Goal: Task Accomplishment & Management: Use online tool/utility

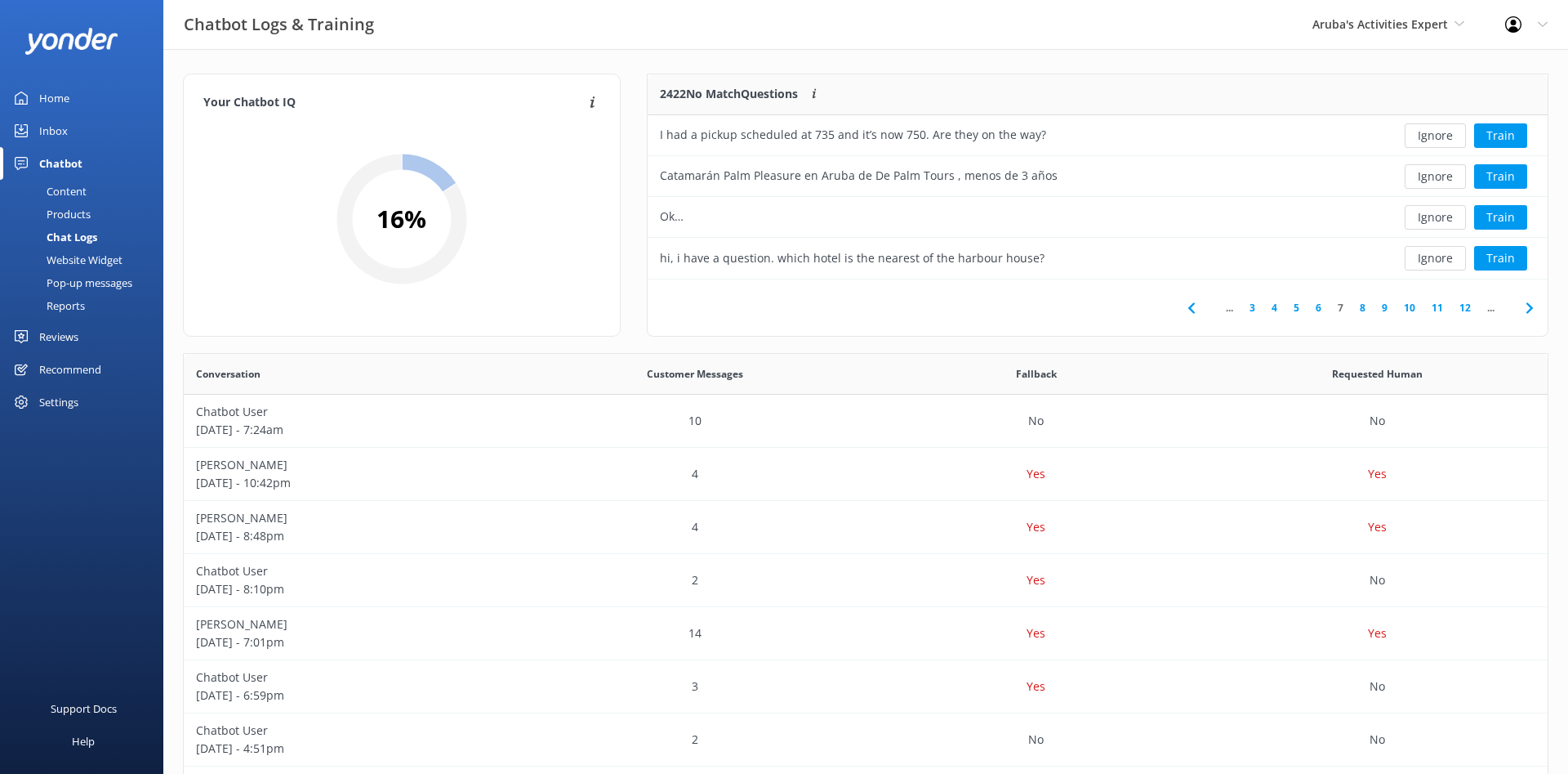
scroll to position [572, 1364]
click at [1429, 222] on button "Ignore" at bounding box center [1435, 218] width 61 height 25
